Goal: Transaction & Acquisition: Book appointment/travel/reservation

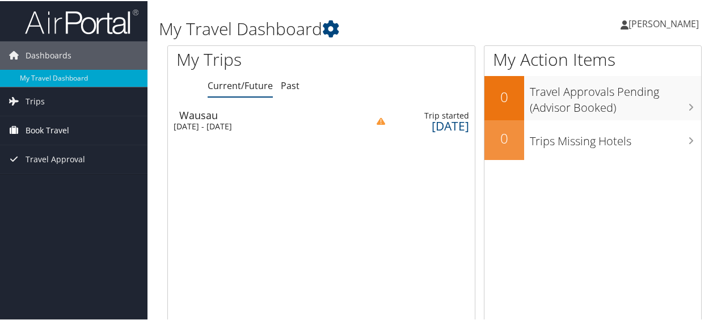
click at [54, 128] on span "Book Travel" at bounding box center [48, 129] width 44 height 28
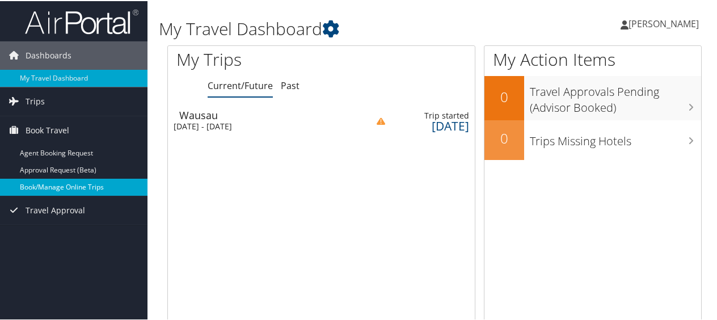
click at [57, 184] on link "Book/Manage Online Trips" at bounding box center [73, 186] width 147 height 17
